Goal: Task Accomplishment & Management: Manage account settings

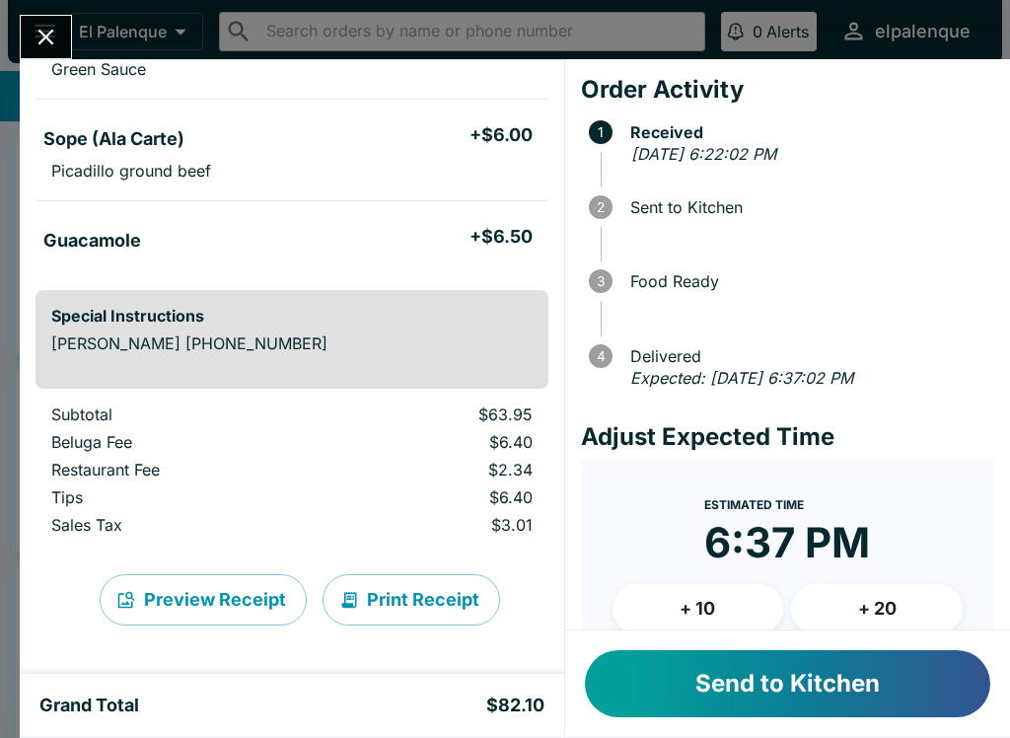
scroll to position [519, 0]
click at [842, 607] on button "+ 20" at bounding box center [877, 608] width 172 height 49
click at [825, 675] on button "Send to Kitchen" at bounding box center [787, 683] width 405 height 67
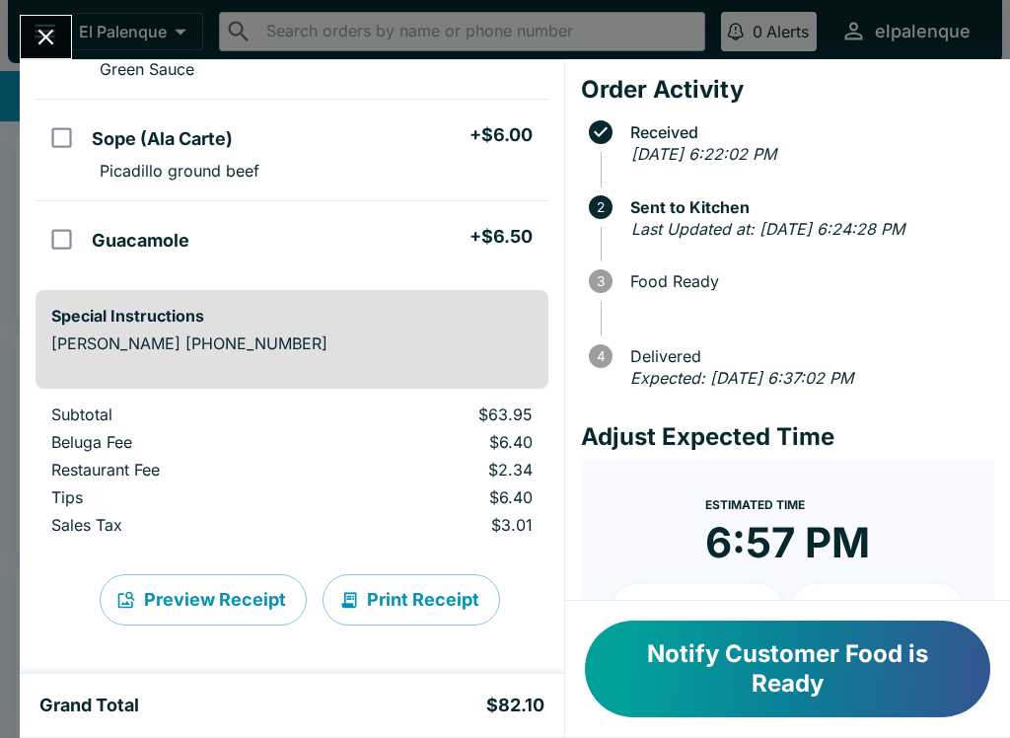
click at [46, 27] on icon "Close" at bounding box center [46, 37] width 27 height 27
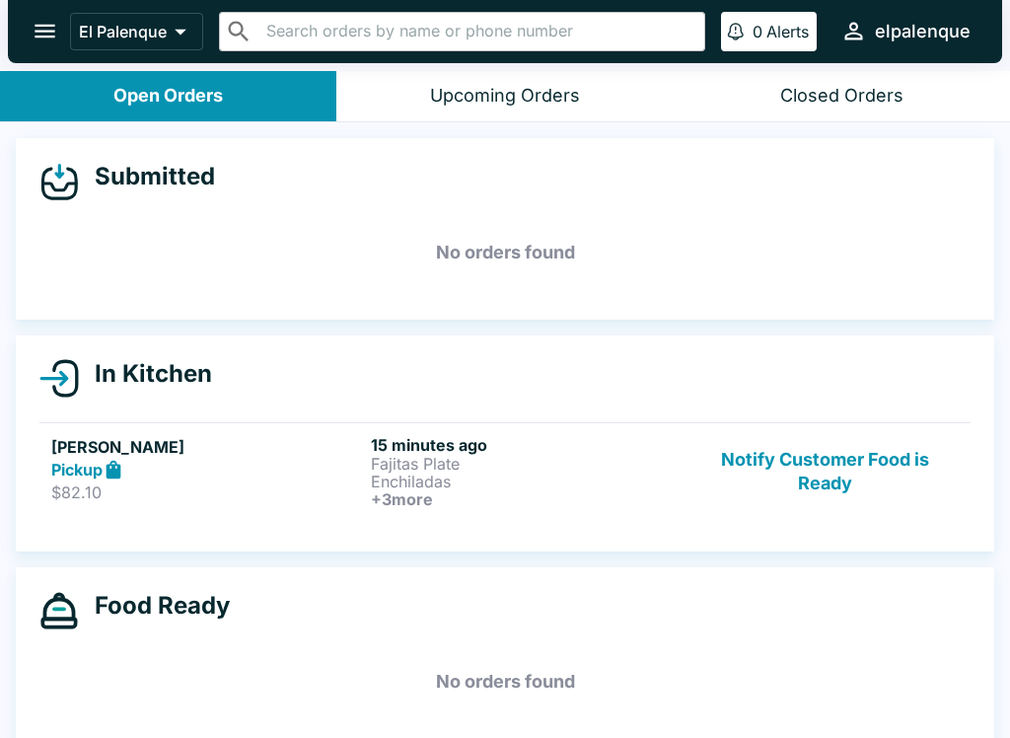
click at [204, 460] on div "Pickup" at bounding box center [207, 470] width 312 height 23
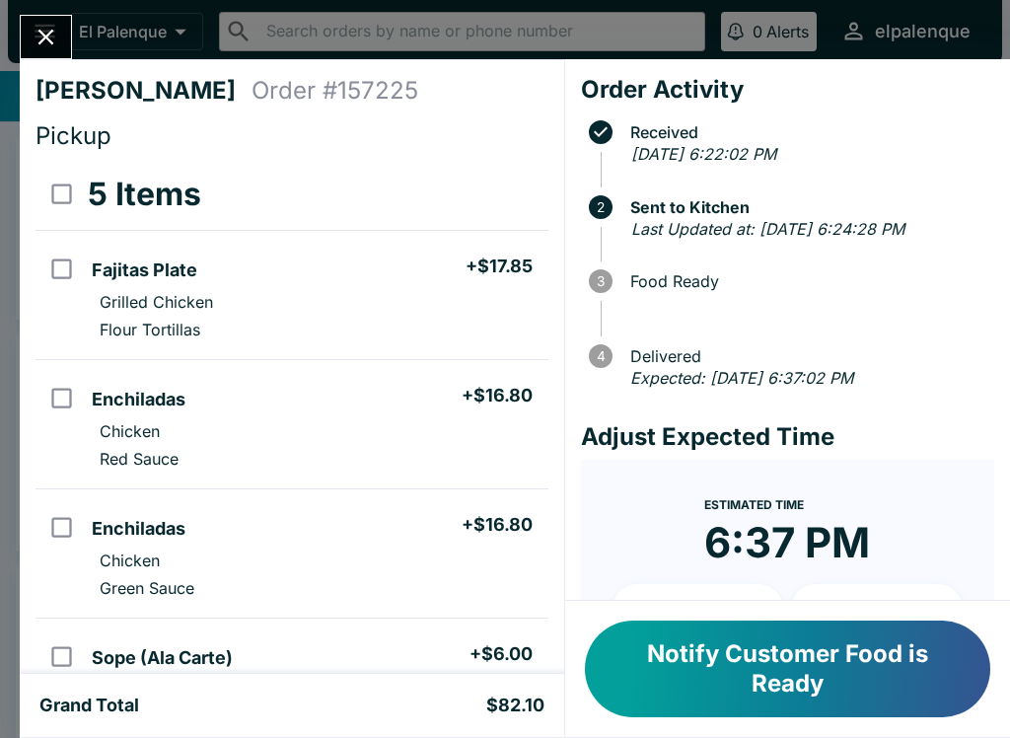
scroll to position [-1, 0]
click at [68, 41] on button "Close" at bounding box center [46, 37] width 50 height 42
click at [77, 51] on div "[PERSON_NAME] Order # 157225 Pickup 5 Items Fajitas Plate + $17.85 Grilled Chic…" at bounding box center [505, 369] width 1010 height 738
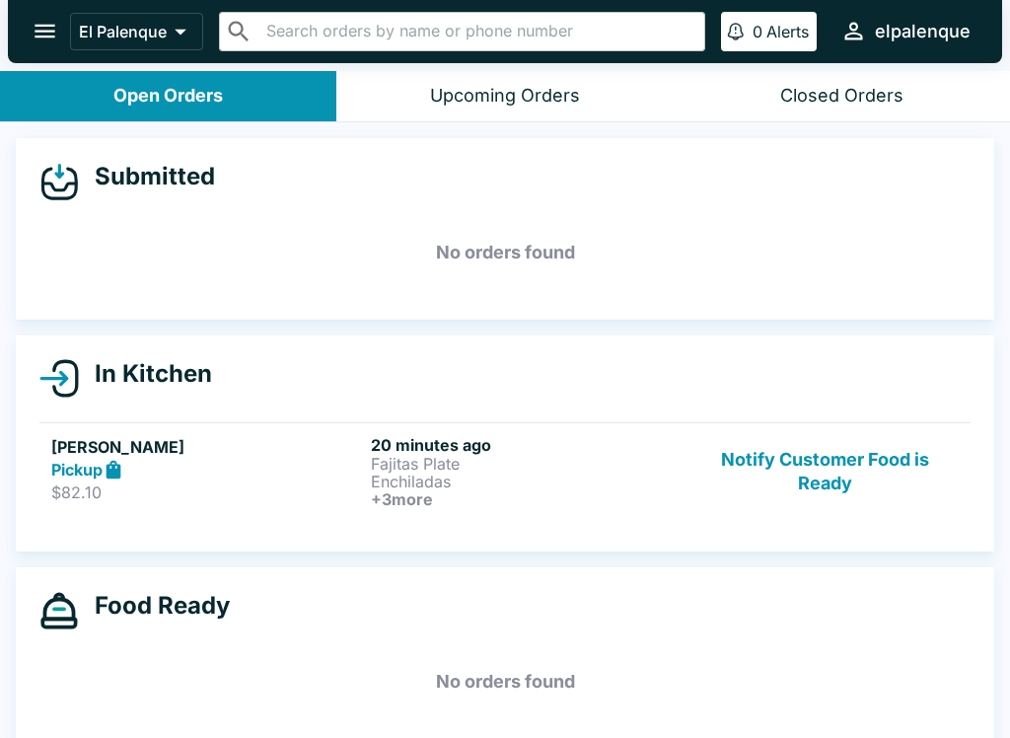
click at [292, 450] on h5 "[PERSON_NAME]" at bounding box center [207, 447] width 312 height 24
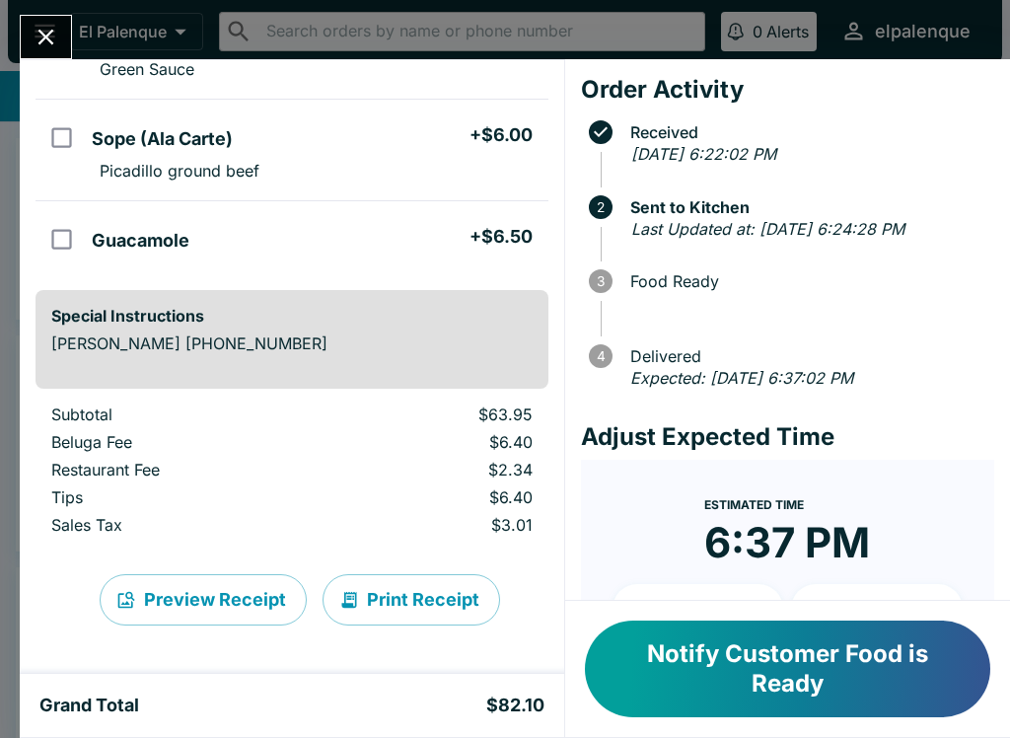
scroll to position [519, 0]
click at [678, 655] on button "Notify Customer Food is Ready" at bounding box center [787, 669] width 405 height 97
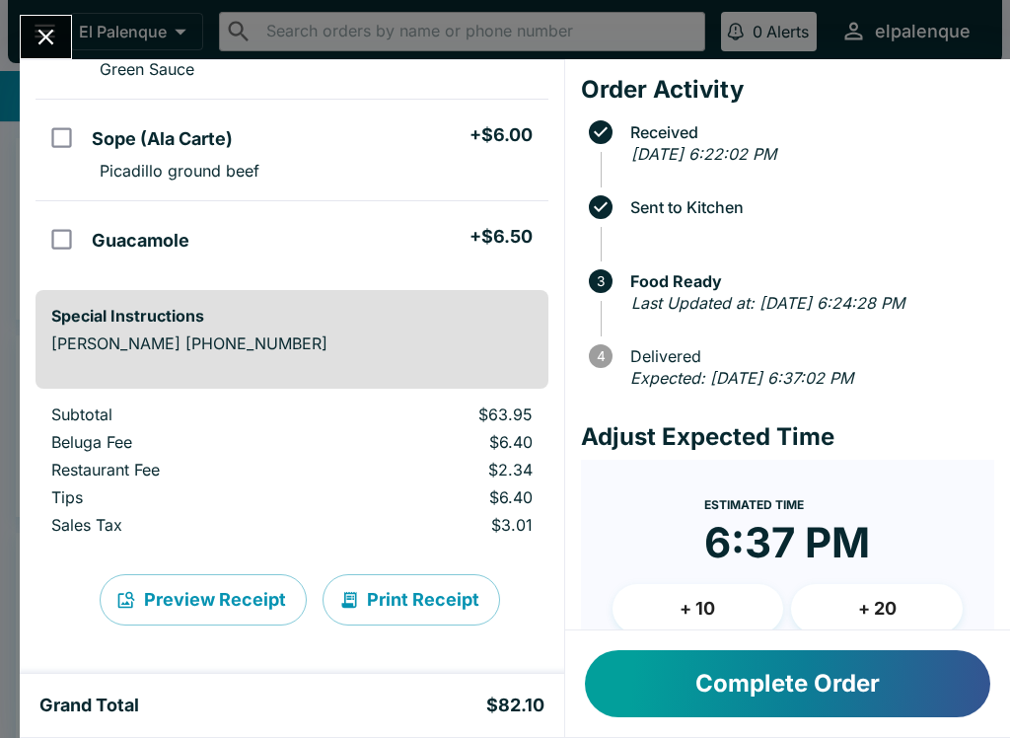
click at [703, 687] on button "Complete Order" at bounding box center [787, 683] width 405 height 67
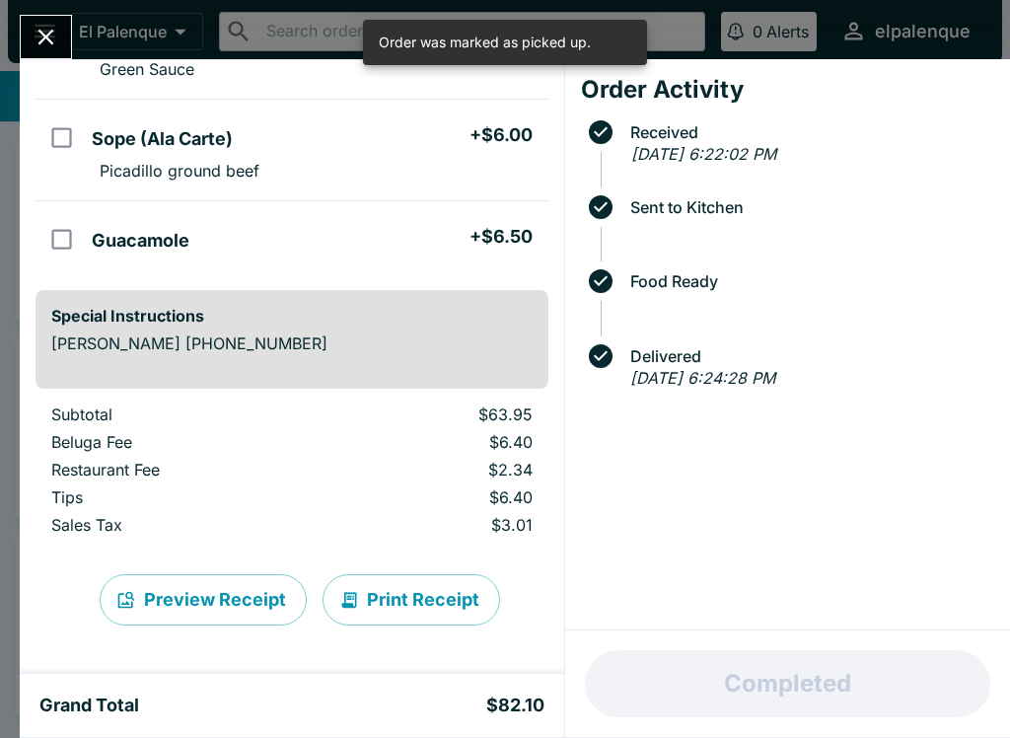
click at [49, 37] on icon "Close" at bounding box center [46, 37] width 27 height 27
